Goal: Book appointment/travel/reservation

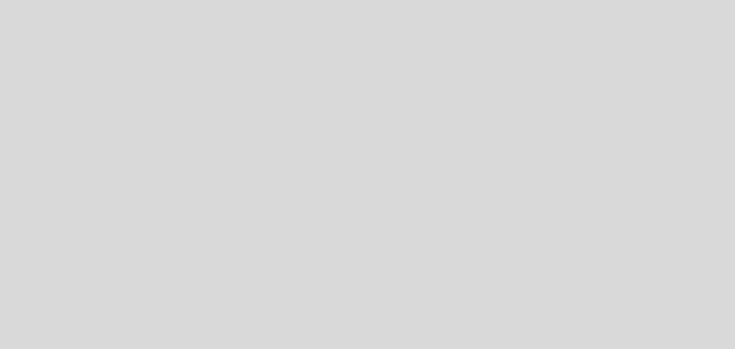
select select "es"
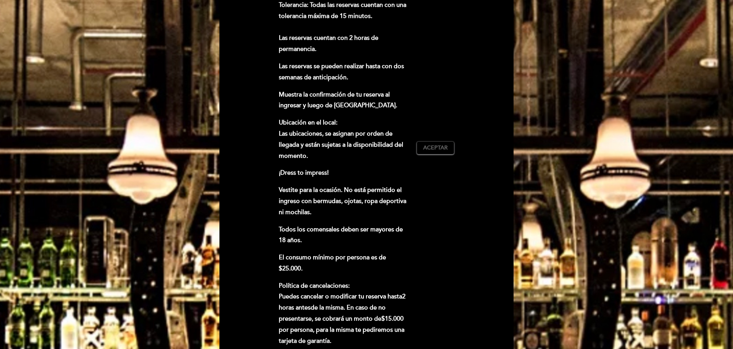
scroll to position [268, 0]
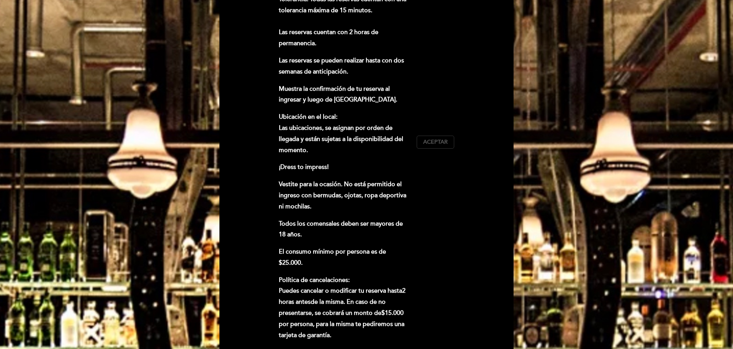
click at [425, 136] on button "Aceptar Aceptado" at bounding box center [436, 142] width 38 height 13
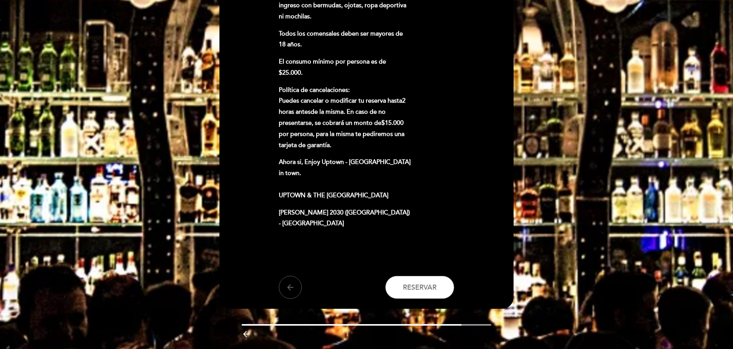
scroll to position [458, 0]
click at [428, 283] on span "Reservar" at bounding box center [420, 287] width 34 height 8
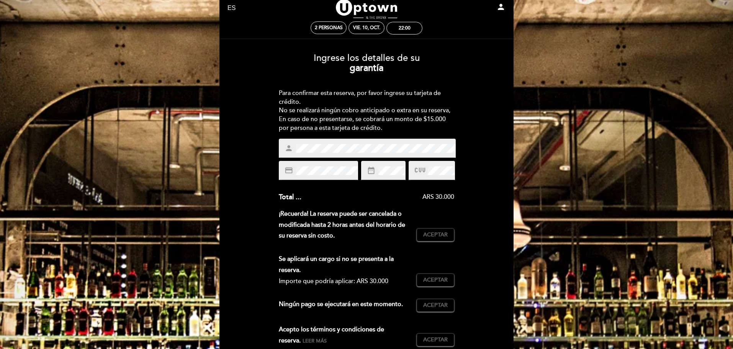
scroll to position [38, 0]
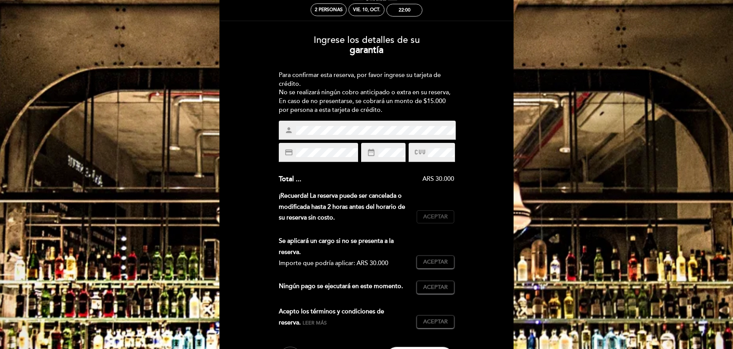
click at [435, 213] on span "Aceptar" at bounding box center [435, 217] width 25 height 8
click at [436, 262] on span "Aceptar" at bounding box center [435, 262] width 25 height 8
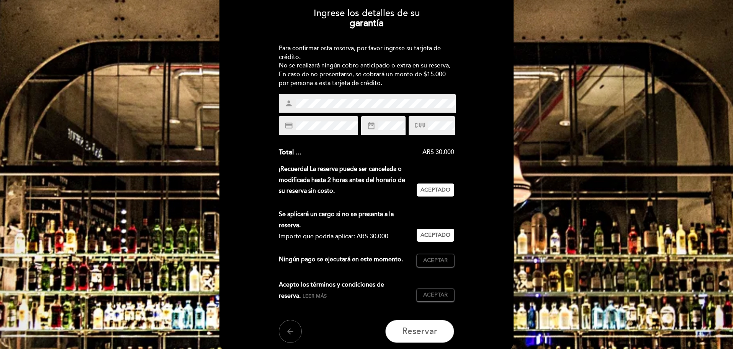
scroll to position [77, 0]
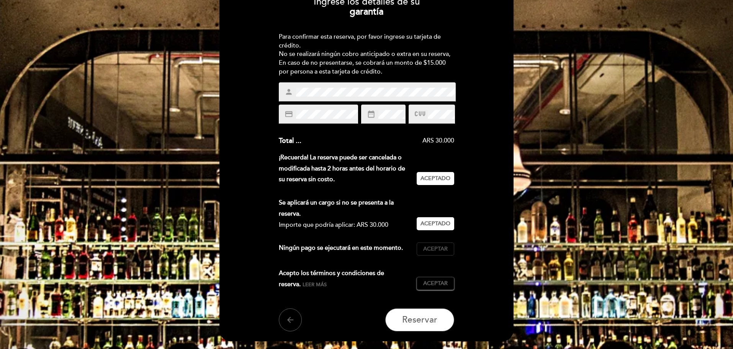
click at [438, 250] on span "Aceptar" at bounding box center [435, 249] width 25 height 8
click at [436, 285] on span "Aceptar" at bounding box center [435, 284] width 25 height 8
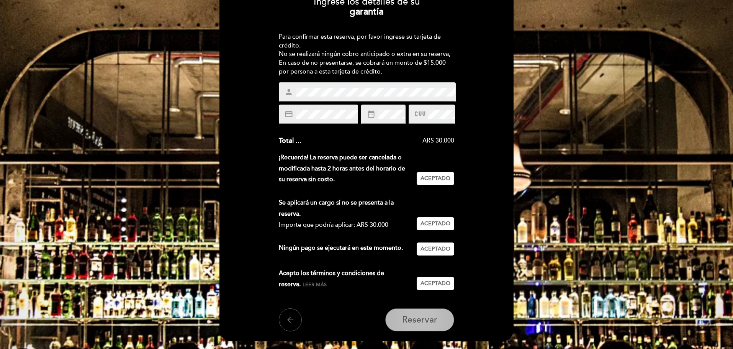
click at [424, 317] on span "Reservar" at bounding box center [419, 319] width 35 height 11
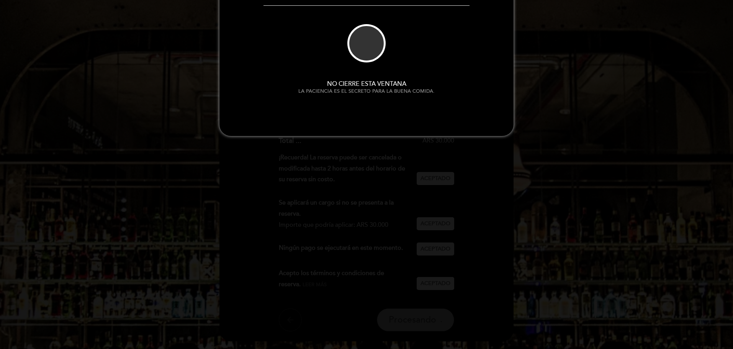
scroll to position [0, 0]
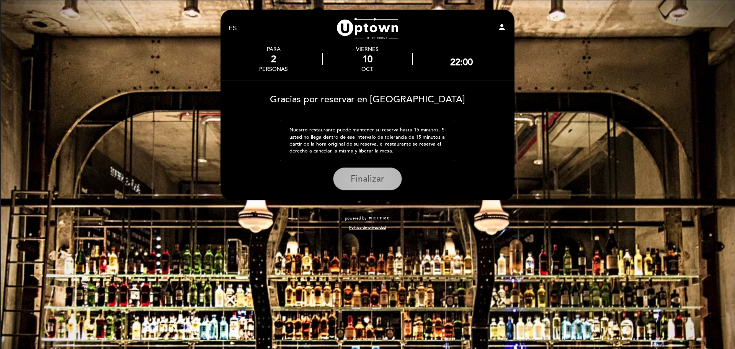
click at [370, 182] on span "Finalizar" at bounding box center [368, 178] width 34 height 11
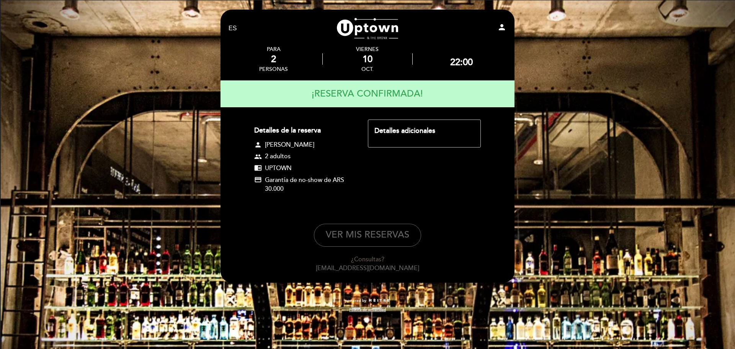
click at [393, 137] on div "Detalles adicionales" at bounding box center [424, 133] width 113 height 28
click at [391, 129] on div "Detalles adicionales" at bounding box center [425, 131] width 100 height 10
click at [382, 233] on button "VER MIS RESERVAS" at bounding box center [367, 235] width 107 height 23
select select "es"
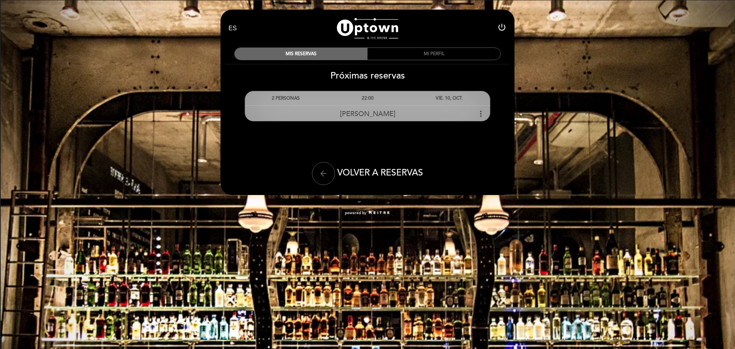
click at [478, 114] on icon "more_vert" at bounding box center [480, 113] width 9 height 9
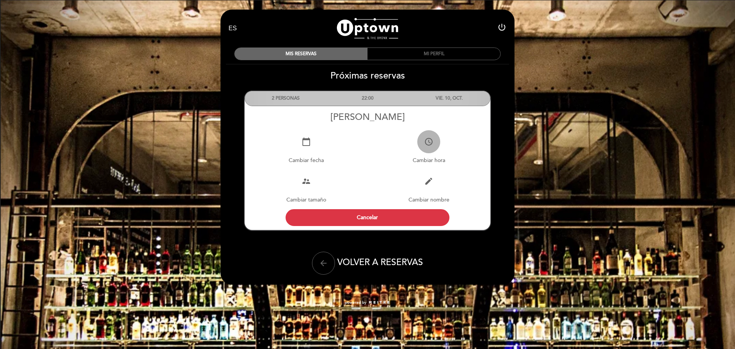
click at [429, 147] on button "access_time" at bounding box center [428, 141] width 23 height 23
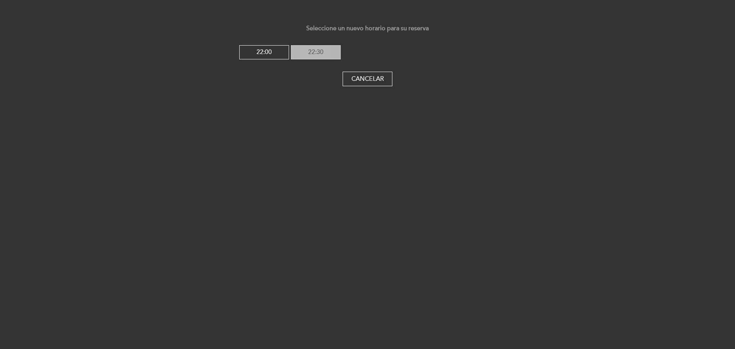
click at [323, 54] on button "22:30" at bounding box center [316, 52] width 50 height 15
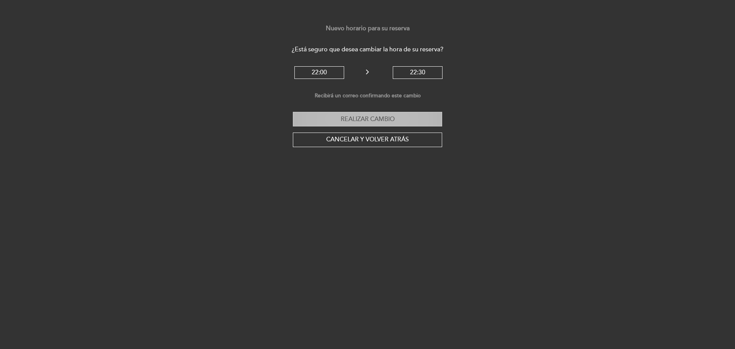
click at [360, 120] on button "Realizar cambio" at bounding box center [367, 119] width 149 height 15
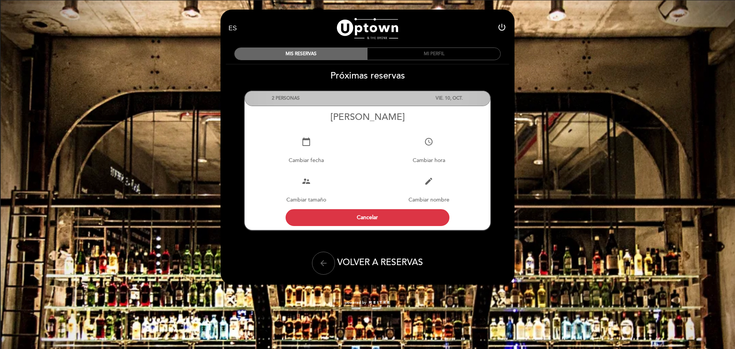
click at [450, 50] on div "MI PERFIL" at bounding box center [434, 54] width 133 height 12
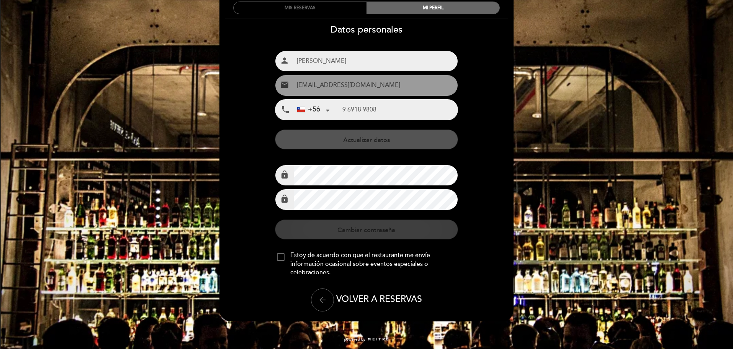
scroll to position [47, 0]
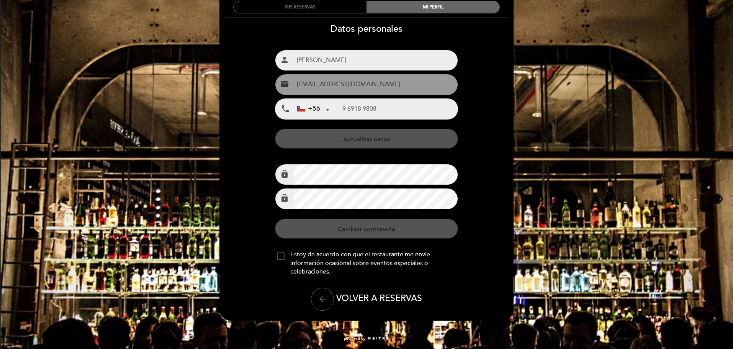
click at [282, 253] on div at bounding box center [281, 256] width 8 height 8
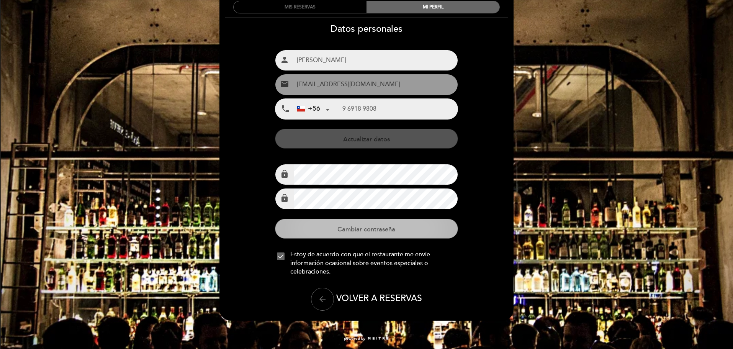
click at [361, 234] on button "Cambiar contraseña" at bounding box center [366, 229] width 183 height 20
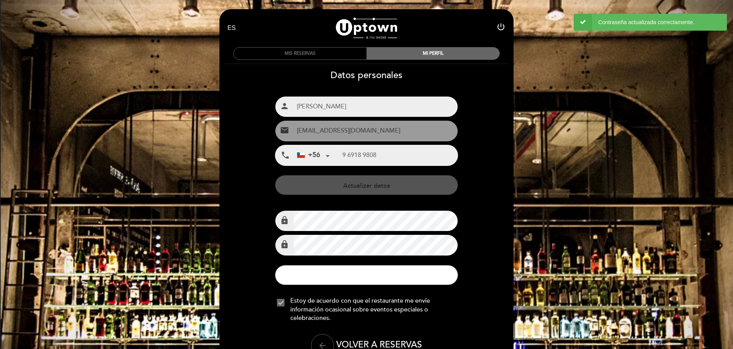
scroll to position [0, 0]
